Goal: Information Seeking & Learning: Learn about a topic

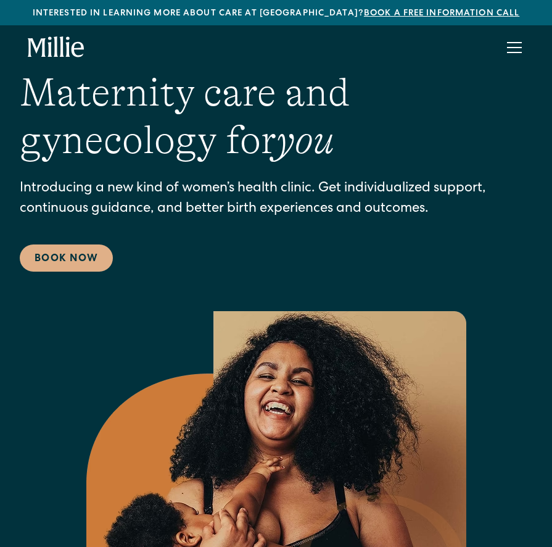
click at [513, 56] on div "menu" at bounding box center [515, 48] width 30 height 30
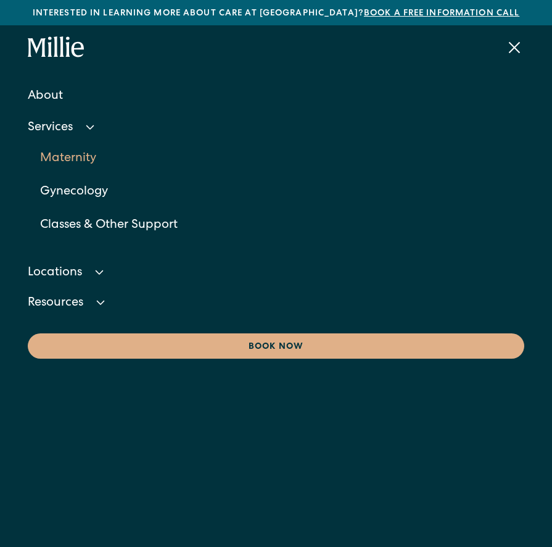
click at [62, 160] on link "Maternity" at bounding box center [282, 158] width 485 height 33
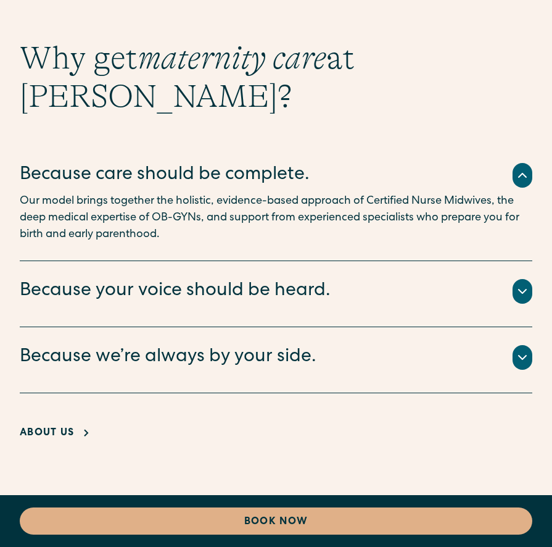
scroll to position [3349, 0]
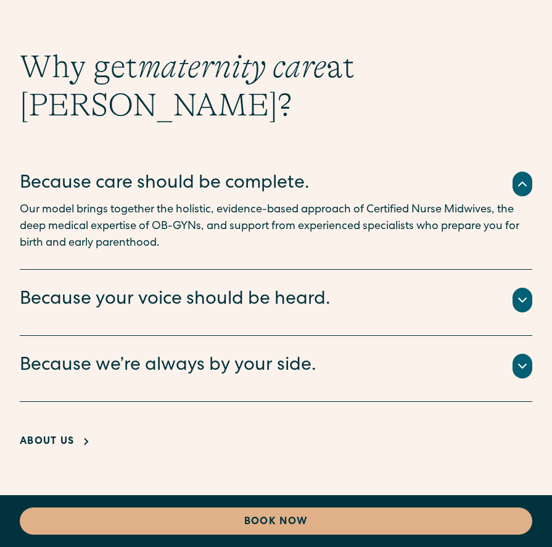
click at [519, 298] on icon at bounding box center [522, 300] width 7 height 4
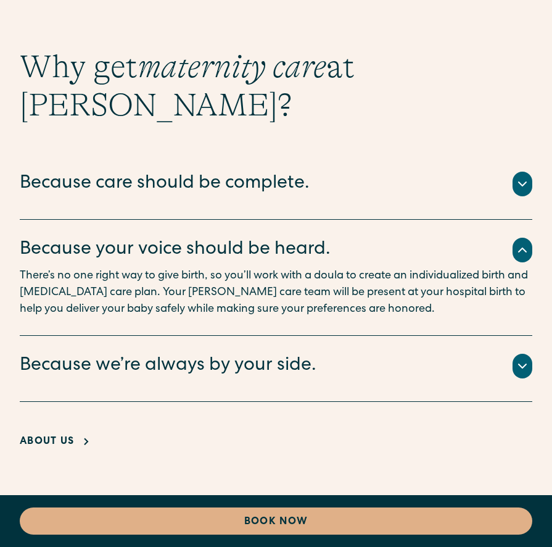
drag, startPoint x: 403, startPoint y: 194, endPoint x: 403, endPoint y: 179, distance: 14.8
click at [403, 220] on div "Because your voice should be heard. There’s no one right way to give birth, so …" at bounding box center [276, 278] width 513 height 116
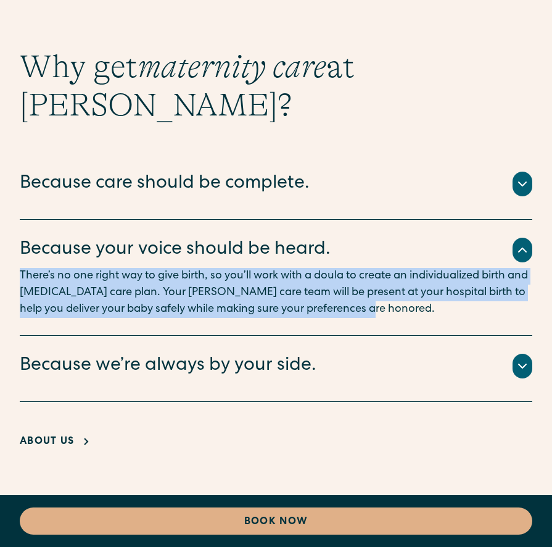
drag, startPoint x: 403, startPoint y: 179, endPoint x: 373, endPoint y: 141, distance: 49.1
click at [373, 263] on div "There’s no one right way to give birth, so you’ll work with a doula to create a…" at bounding box center [276, 290] width 513 height 55
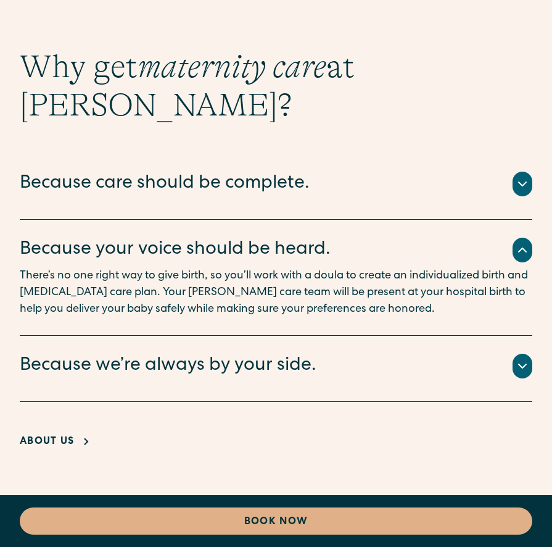
click at [381, 268] on p "There’s no one right way to give birth, so you’ll work with a doula to create a…" at bounding box center [276, 293] width 513 height 50
click at [526, 358] on icon at bounding box center [522, 365] width 15 height 15
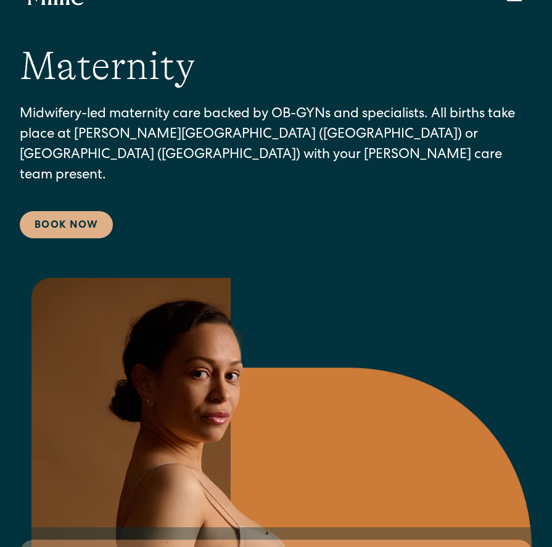
scroll to position [0, 0]
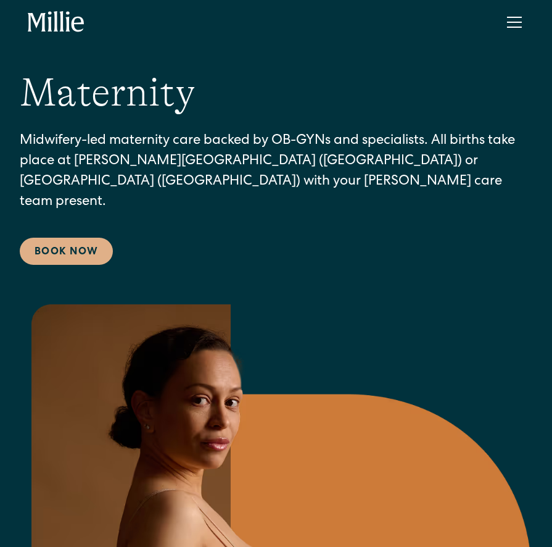
click at [535, 33] on div "About Services Maternity Gynecology Classes & Other Support Locations Berkeley …" at bounding box center [276, 22] width 552 height 44
click at [510, 22] on div "menu" at bounding box center [514, 22] width 15 height 1
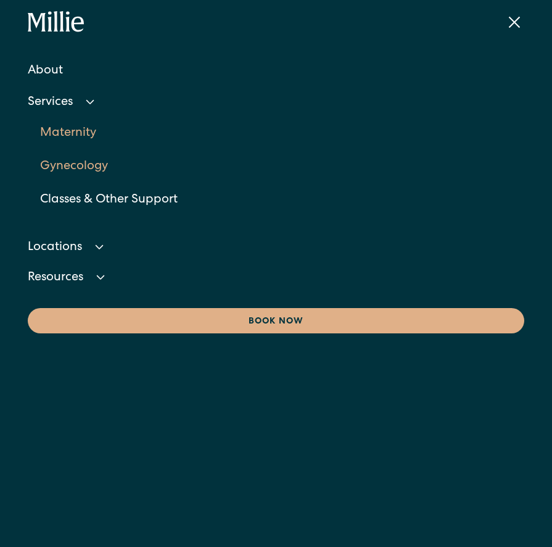
click at [75, 162] on link "Gynecology" at bounding box center [282, 166] width 485 height 33
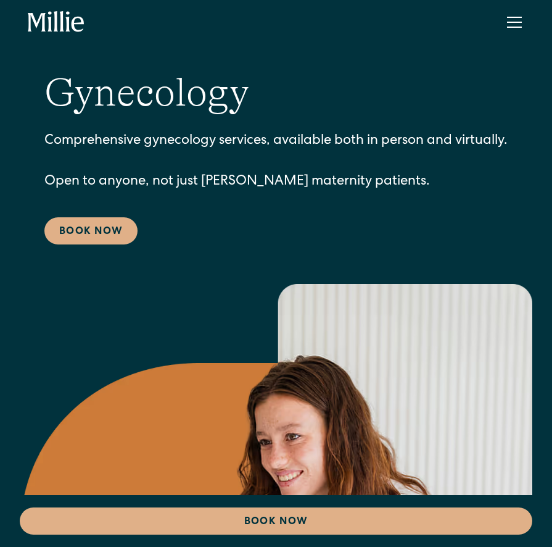
click at [46, 20] on icon "home" at bounding box center [56, 22] width 57 height 22
click at [67, 27] on icon "home" at bounding box center [67, 21] width 4 height 20
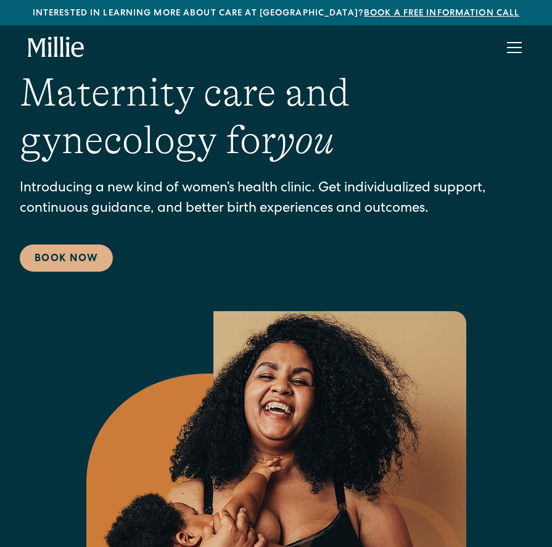
click at [331, 151] on em "you" at bounding box center [305, 140] width 58 height 44
